Goal: Information Seeking & Learning: Learn about a topic

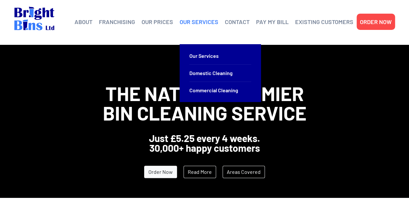
click at [199, 17] on link "OUR SERVICES" at bounding box center [199, 22] width 39 height 10
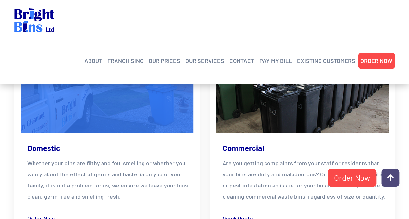
scroll to position [175, 0]
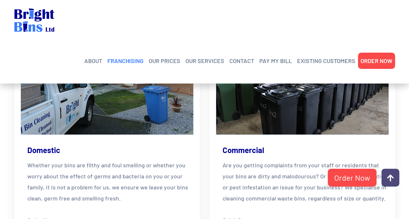
click at [139, 56] on link "FRANCHISING" at bounding box center [125, 61] width 36 height 10
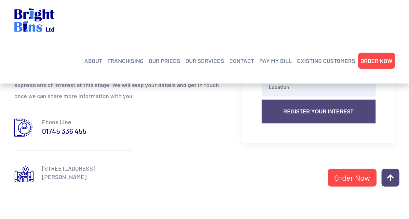
scroll to position [625, 0]
